Goal: Obtain resource: Obtain resource

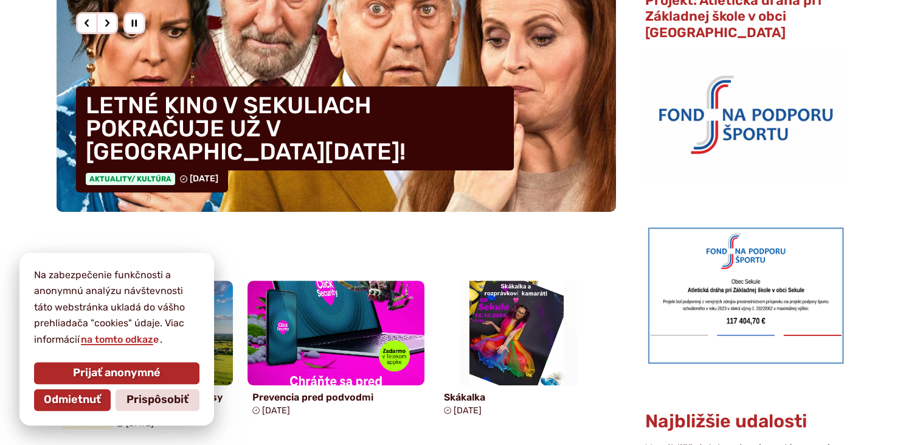
scroll to position [423, 0]
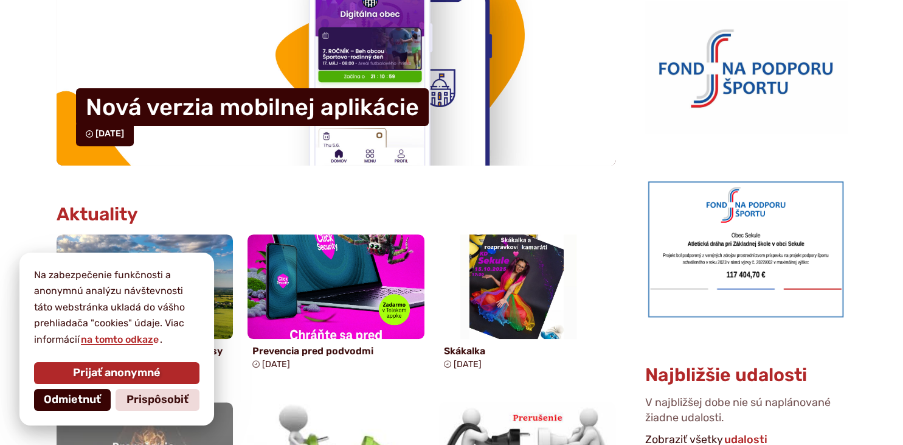
click at [82, 395] on span "Odmietnuť" at bounding box center [72, 399] width 57 height 13
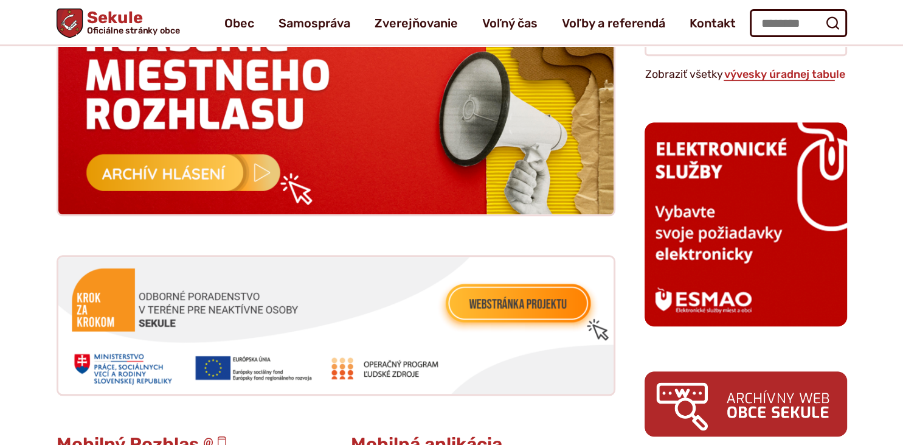
scroll to position [1100, 0]
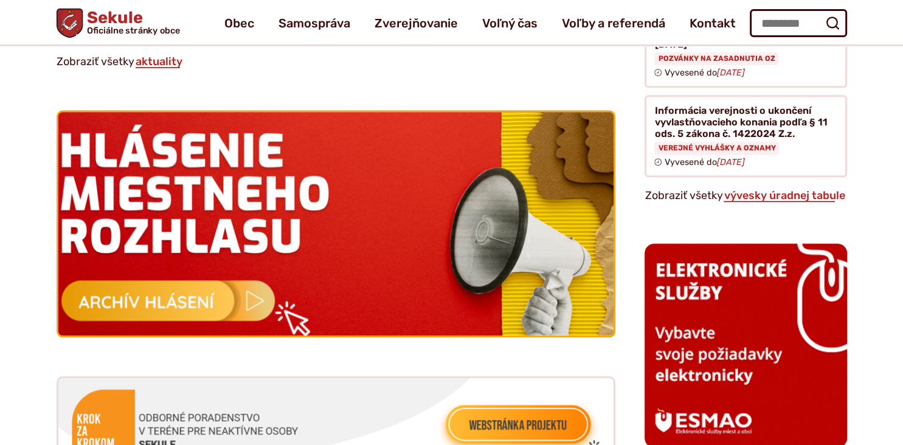
click at [182, 288] on img at bounding box center [335, 224] width 611 height 246
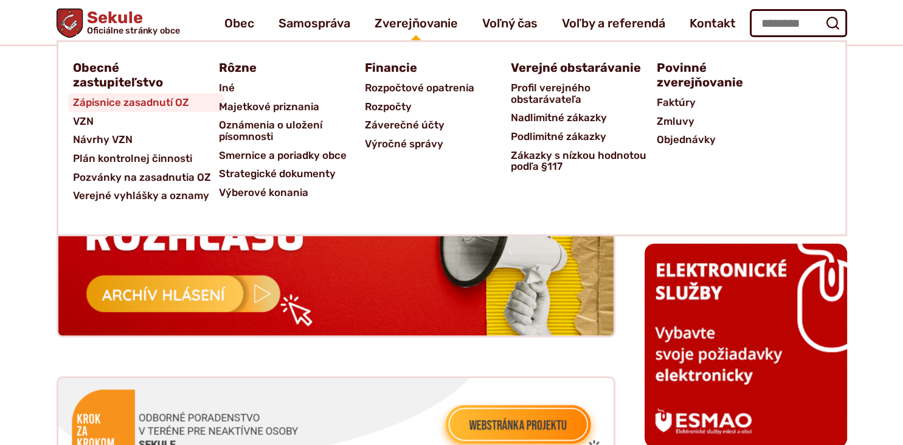
click at [153, 107] on span "Zápisnice zasadnutí OZ" at bounding box center [131, 102] width 116 height 19
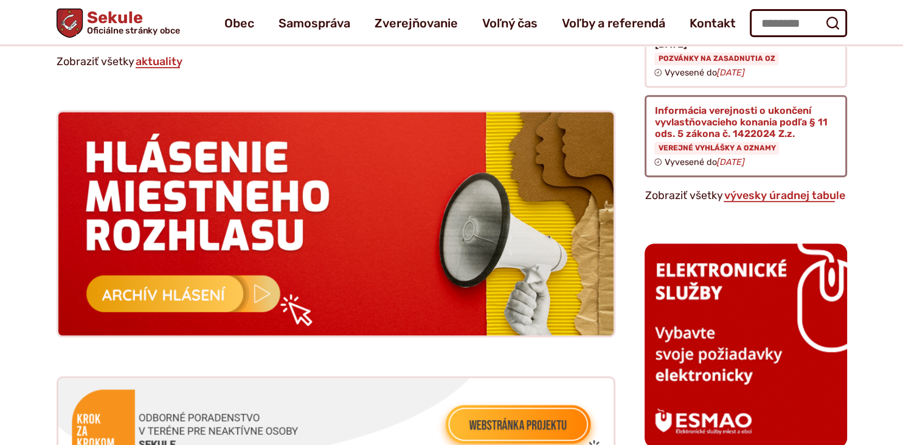
click at [727, 95] on figure at bounding box center [746, 136] width 202 height 82
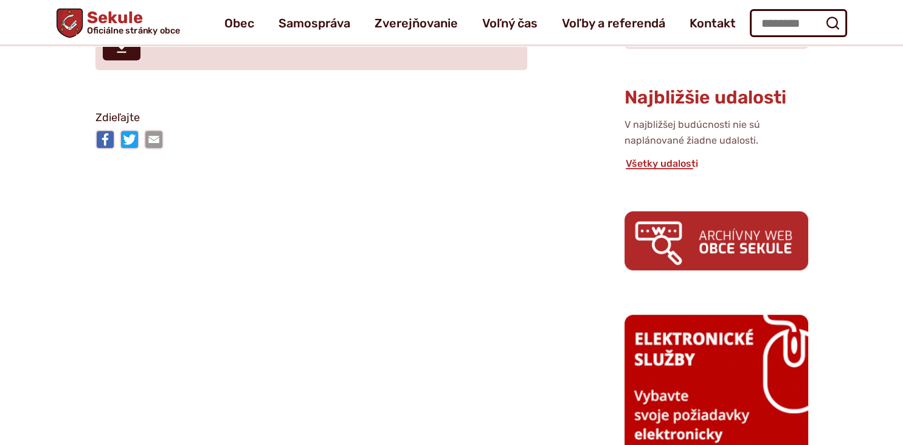
scroll to position [122, 0]
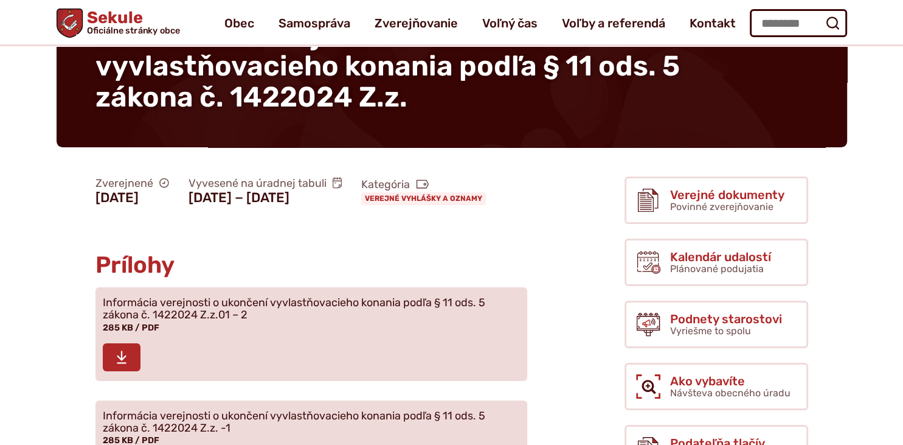
click at [275, 321] on span "Informácia verejnosti o ukončení vyvlastňovacieho konania podľa § 11 ods. 5 zák…" at bounding box center [304, 309] width 403 height 24
